Goal: Task Accomplishment & Management: Manage account settings

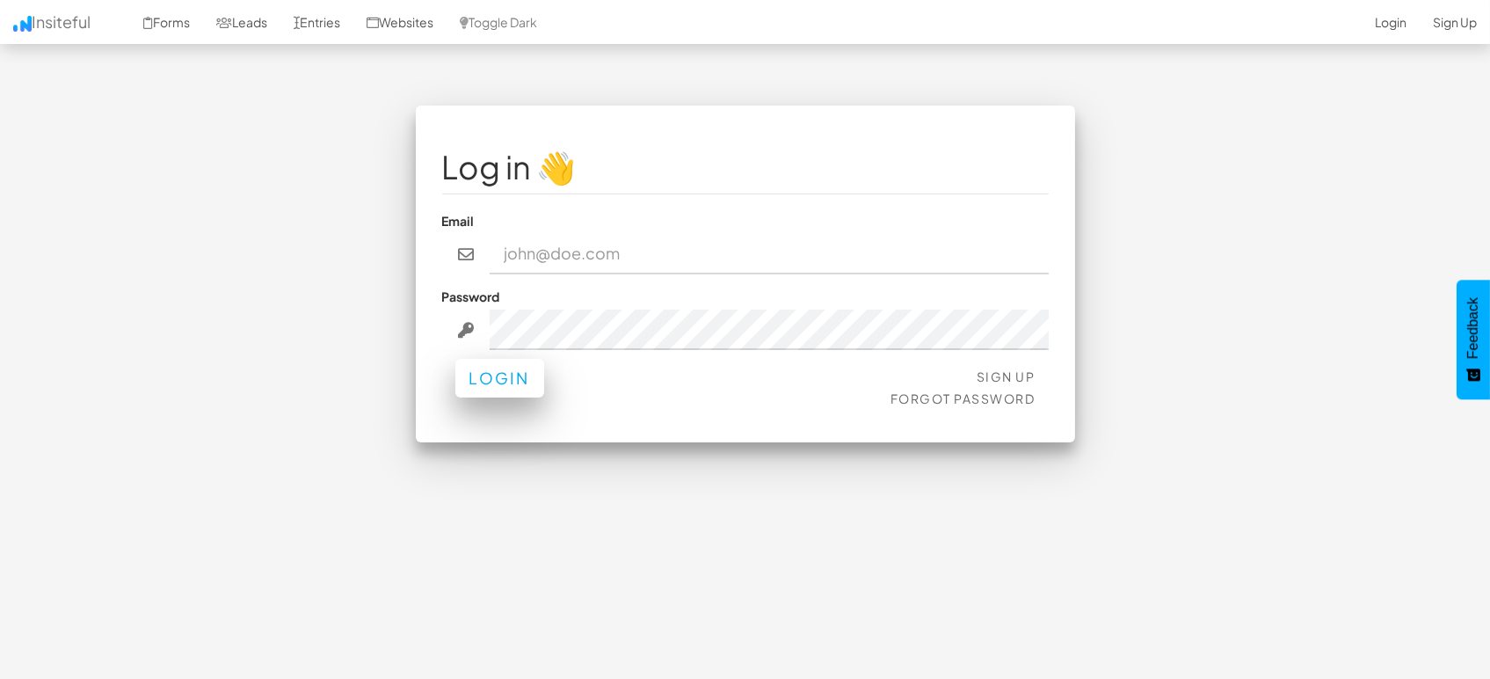
type input "marketing@mapsted.com"
click at [520, 380] on button "Login" at bounding box center [499, 378] width 89 height 39
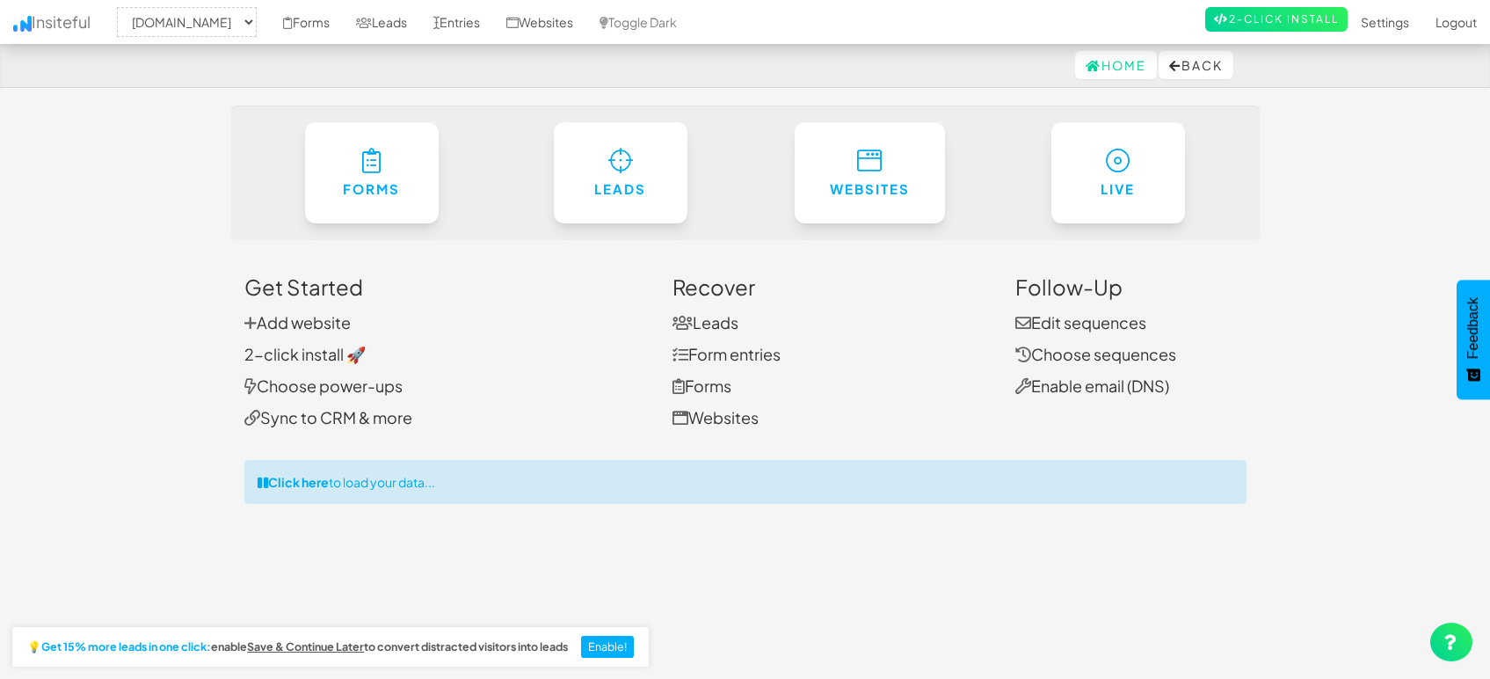
select select "1505"
click at [445, 20] on link "Entries" at bounding box center [456, 22] width 73 height 44
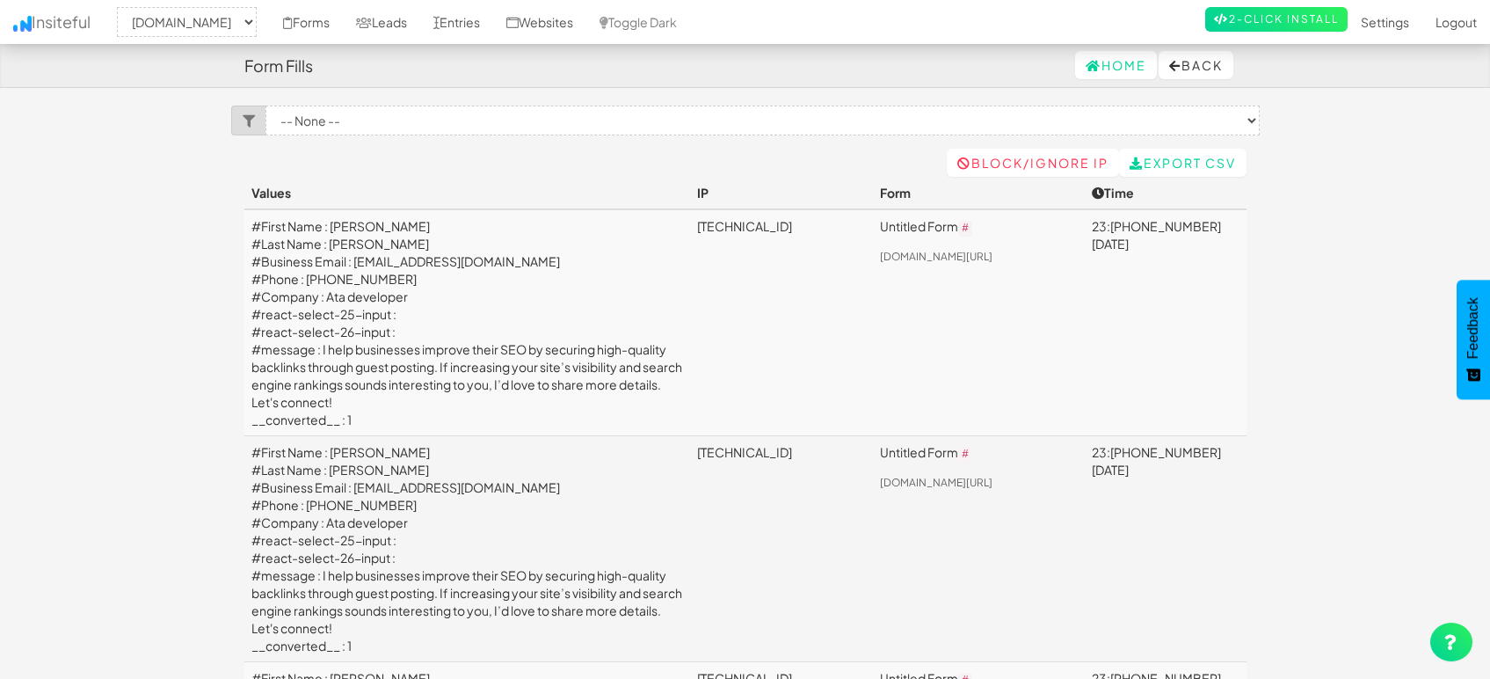
select select "1505"
click at [371, 13] on link "Leads" at bounding box center [381, 22] width 77 height 44
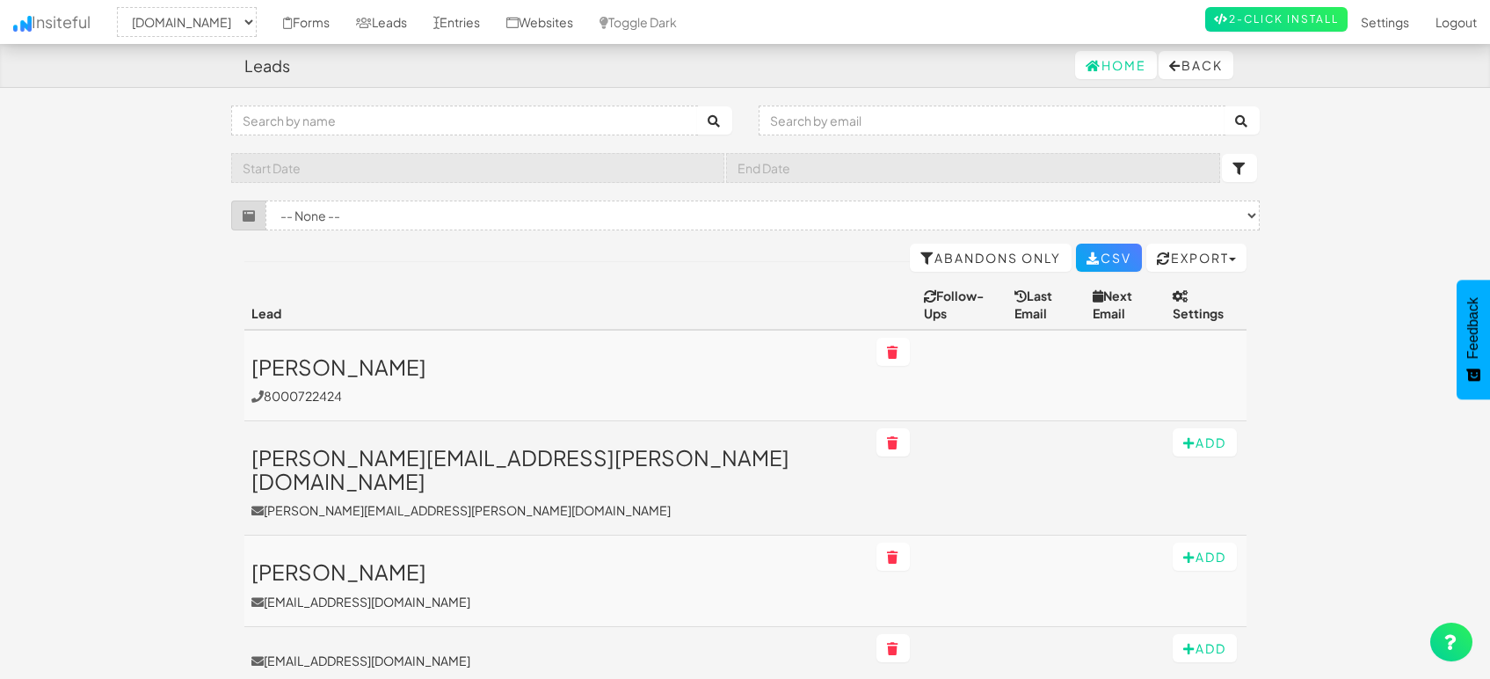
select select "1505"
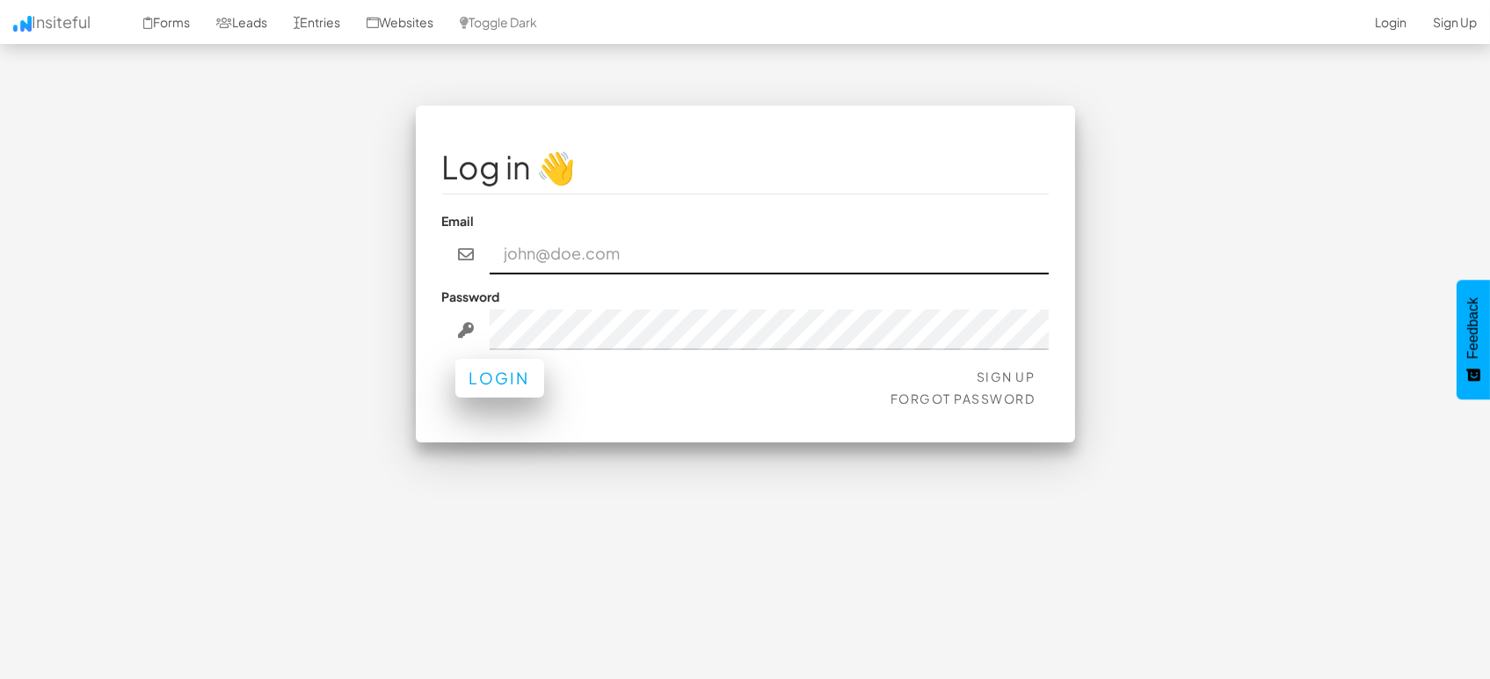
type input "[EMAIL_ADDRESS][DOMAIN_NAME]"
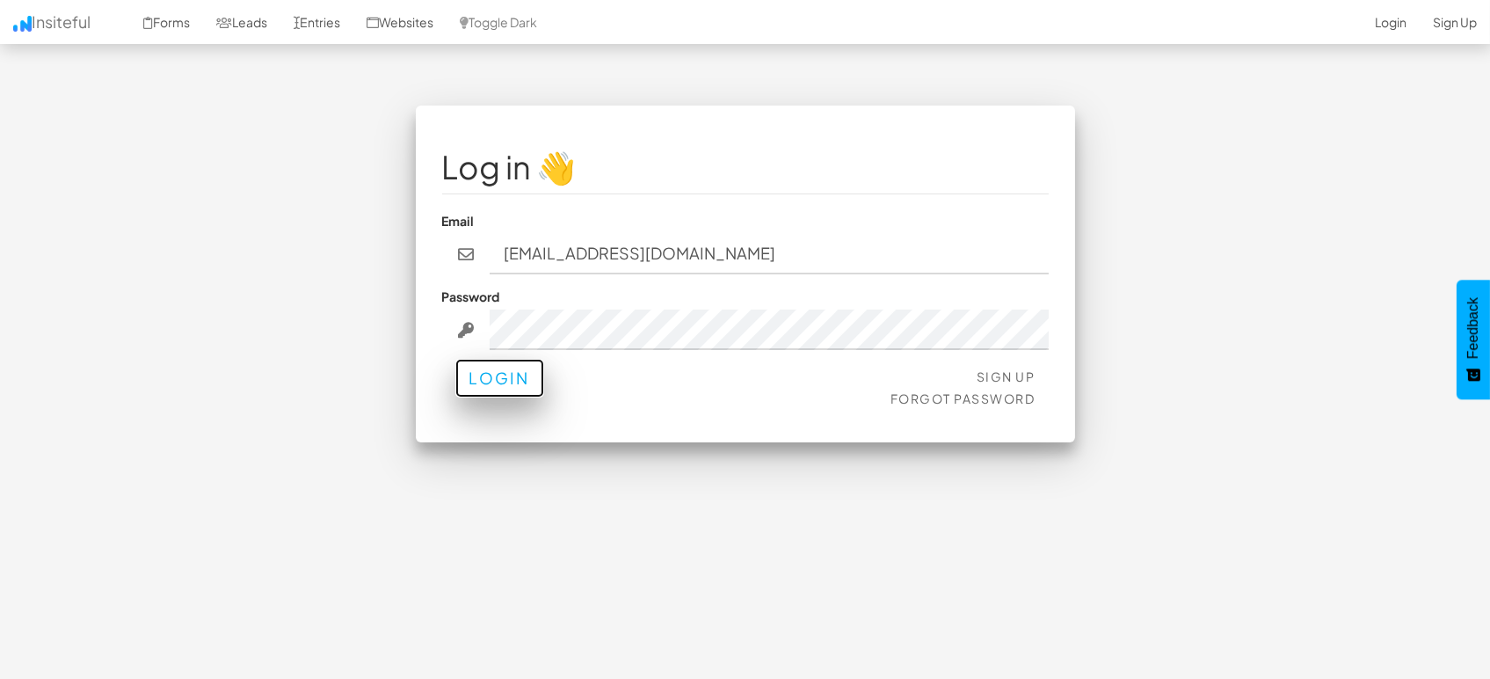
click at [486, 385] on button "Login" at bounding box center [499, 378] width 89 height 39
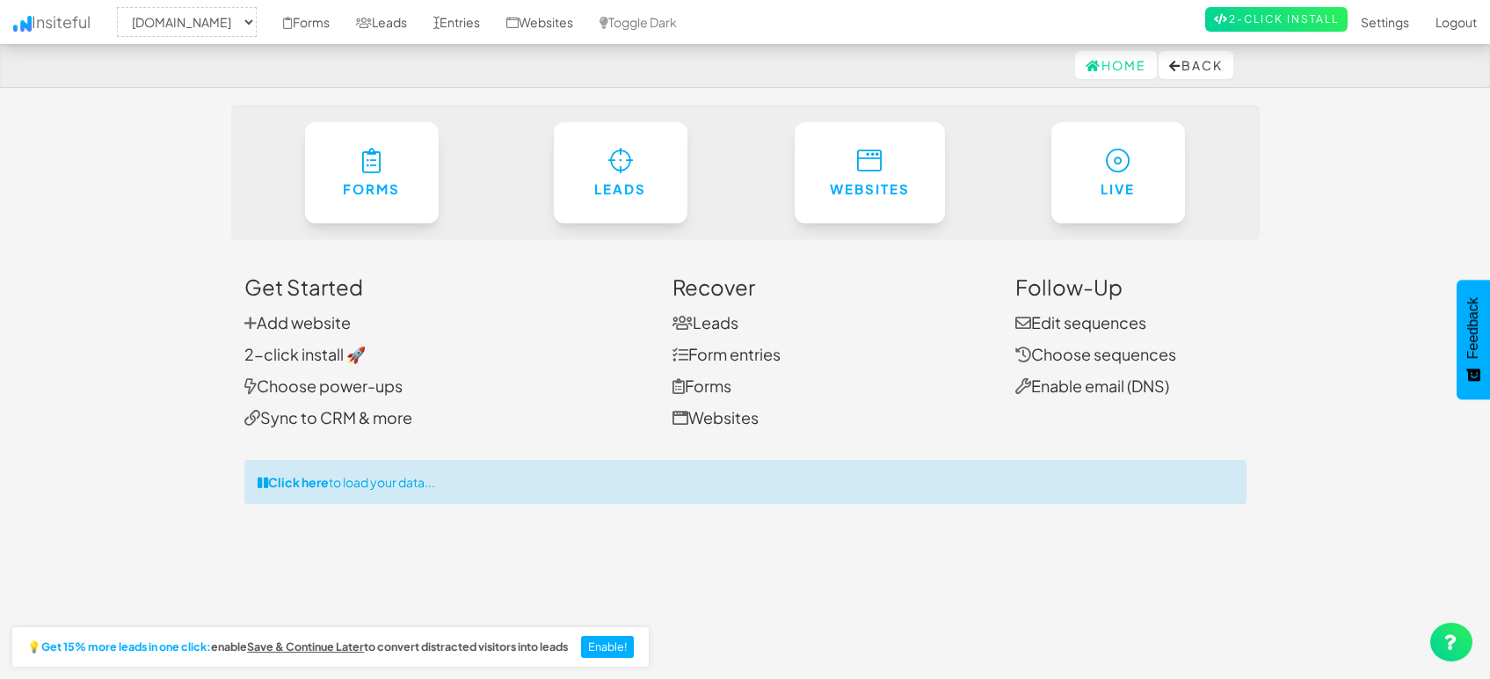
select select "1505"
click at [473, 25] on link "Entries" at bounding box center [456, 22] width 73 height 44
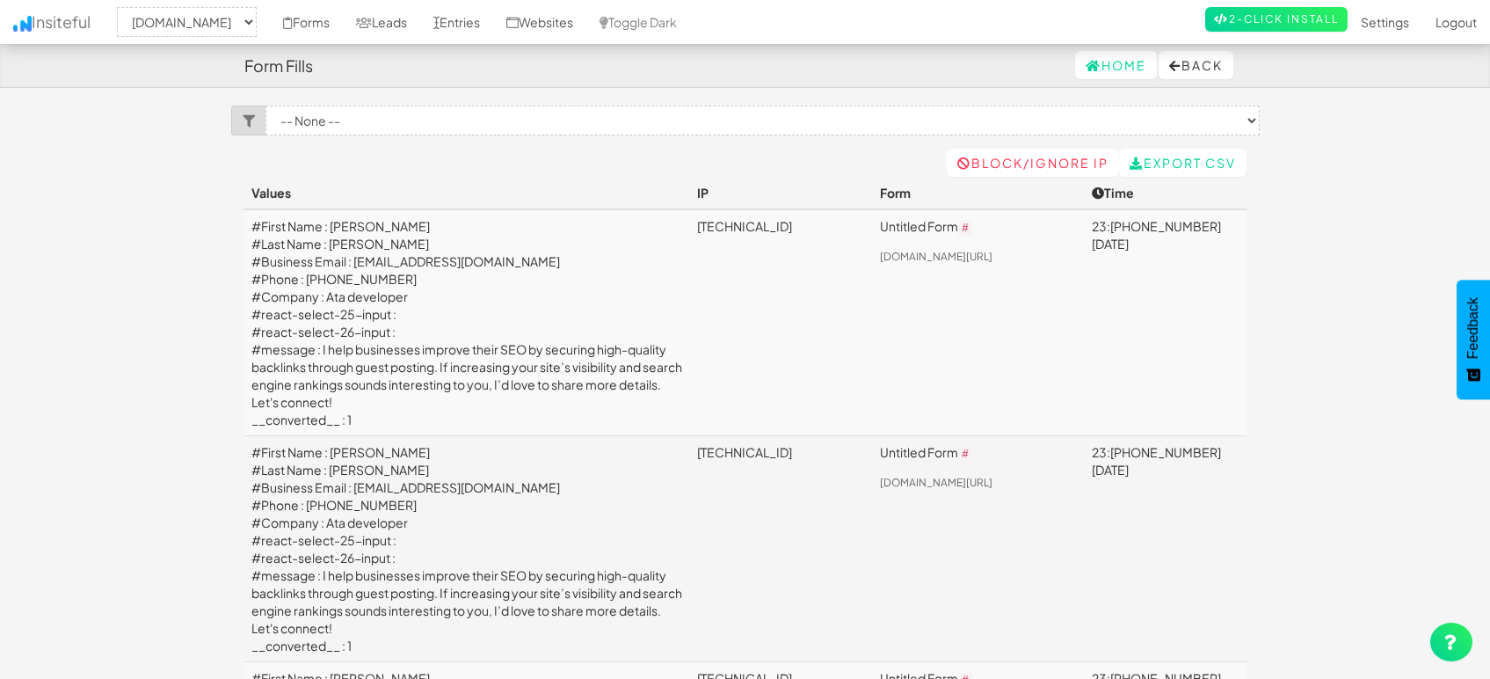
select select "1505"
click at [408, 24] on link "Leads" at bounding box center [381, 22] width 77 height 44
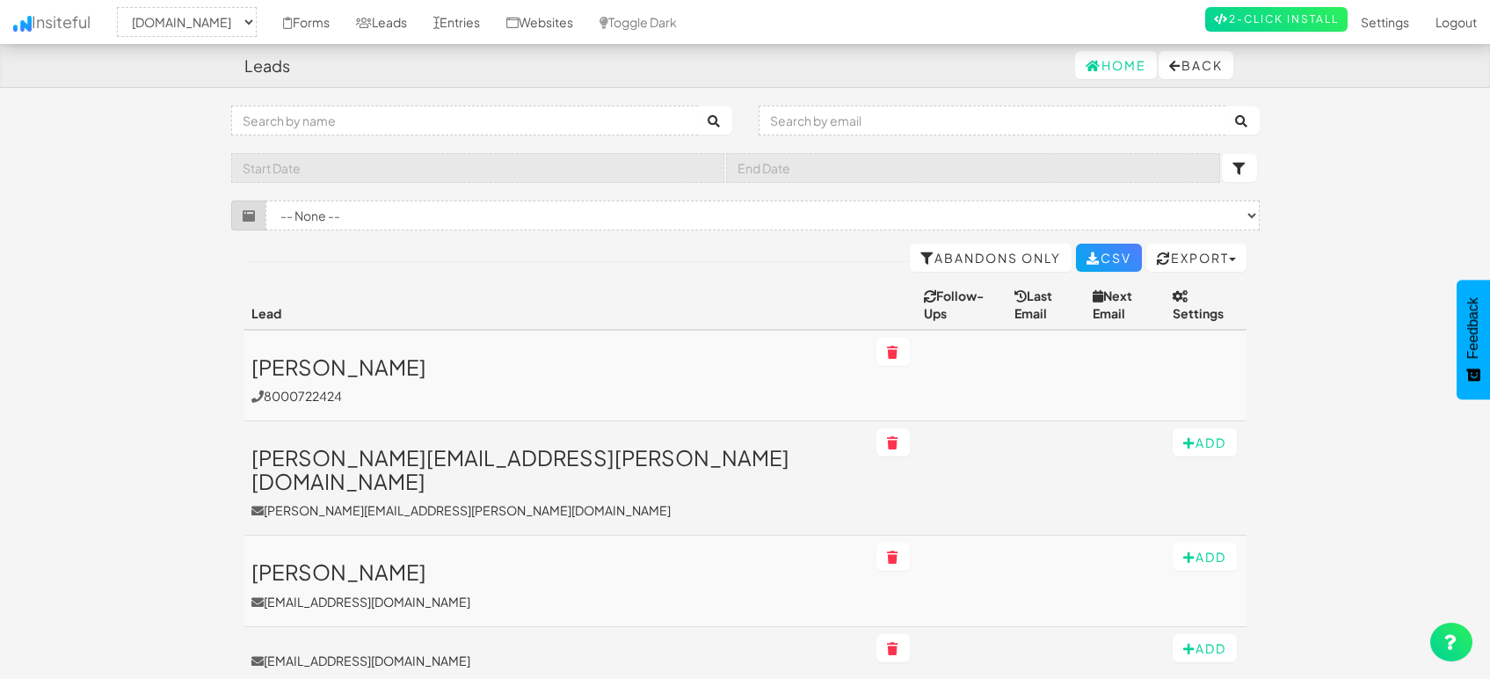
select select "1505"
